Goal: Information Seeking & Learning: Learn about a topic

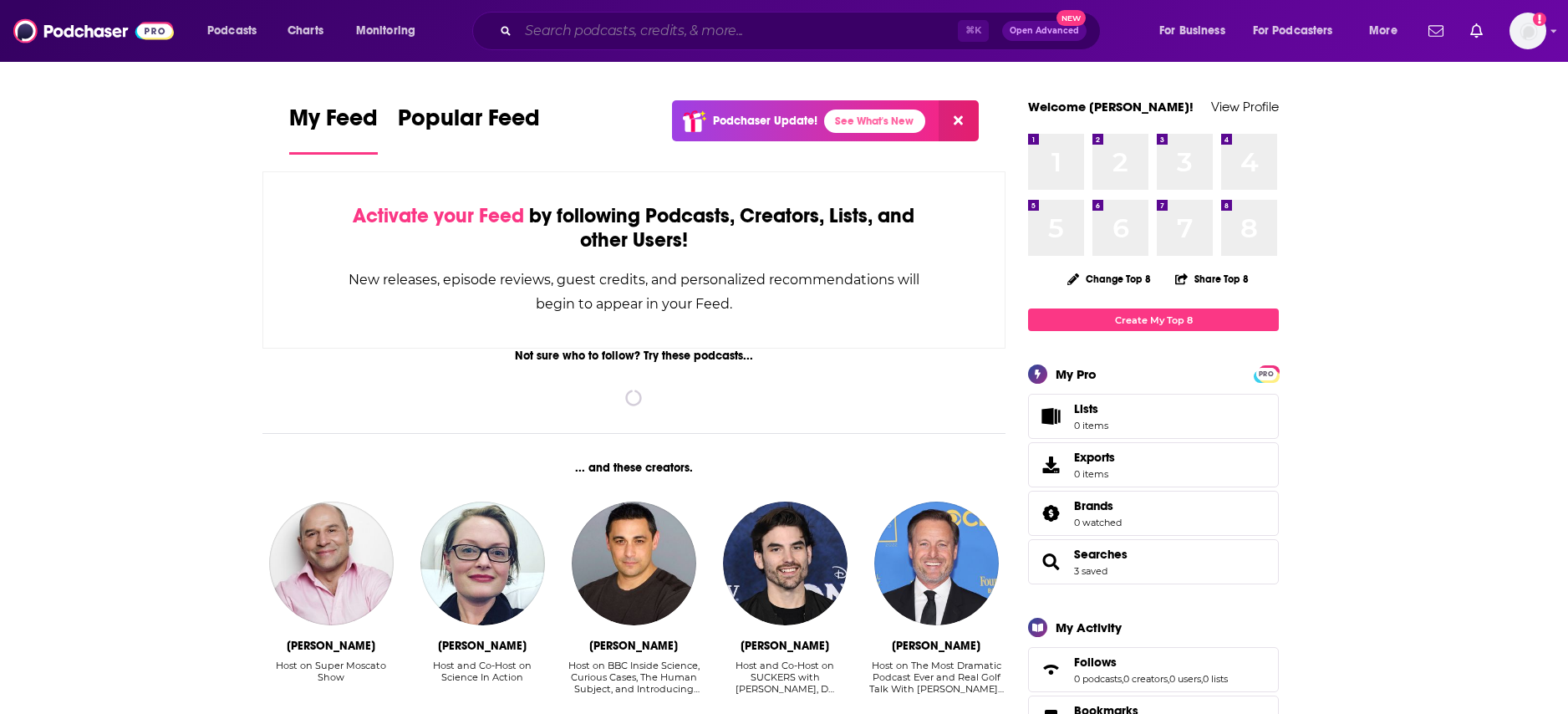
click at [575, 29] on input "Search podcasts, credits, & more..." at bounding box center [738, 31] width 440 height 26
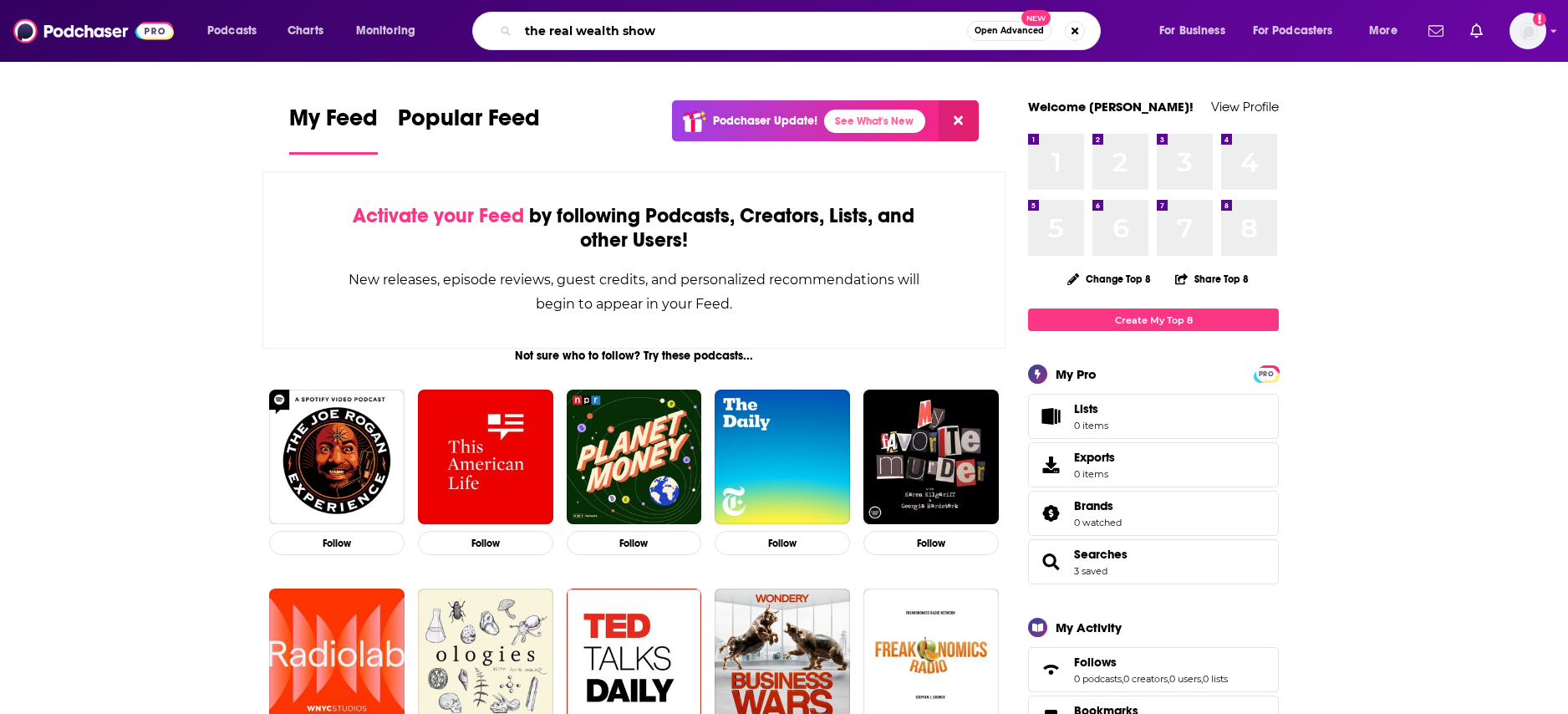
type input "the real wealth show"
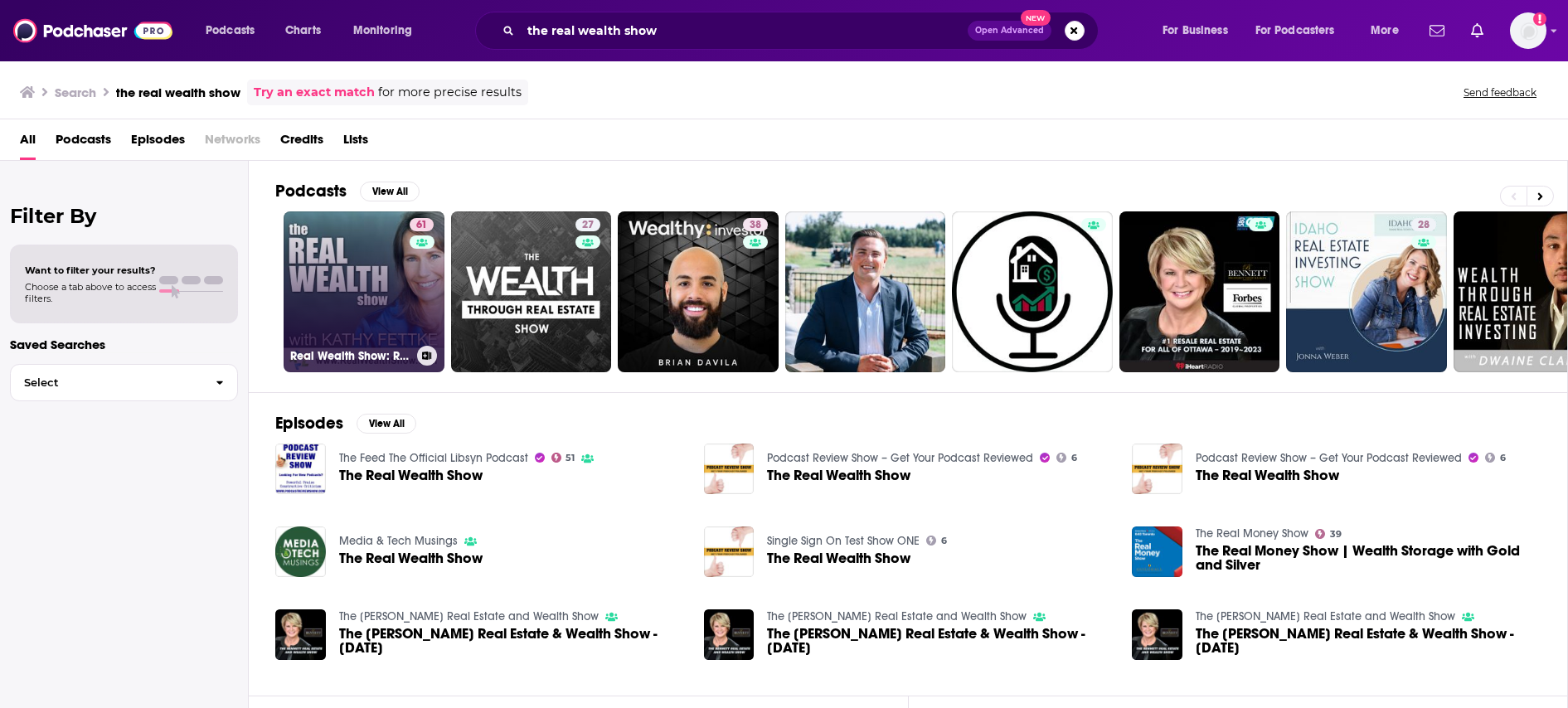
click at [346, 283] on link "61 Real Wealth Show: Real Estate Investing Podcast" at bounding box center [363, 291] width 160 height 160
